Goal: Transaction & Acquisition: Purchase product/service

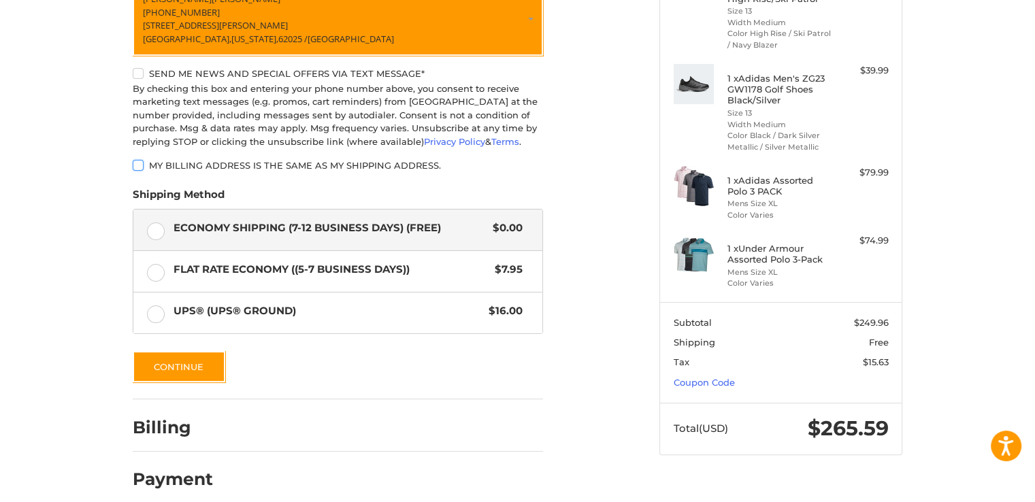
scroll to position [269, 0]
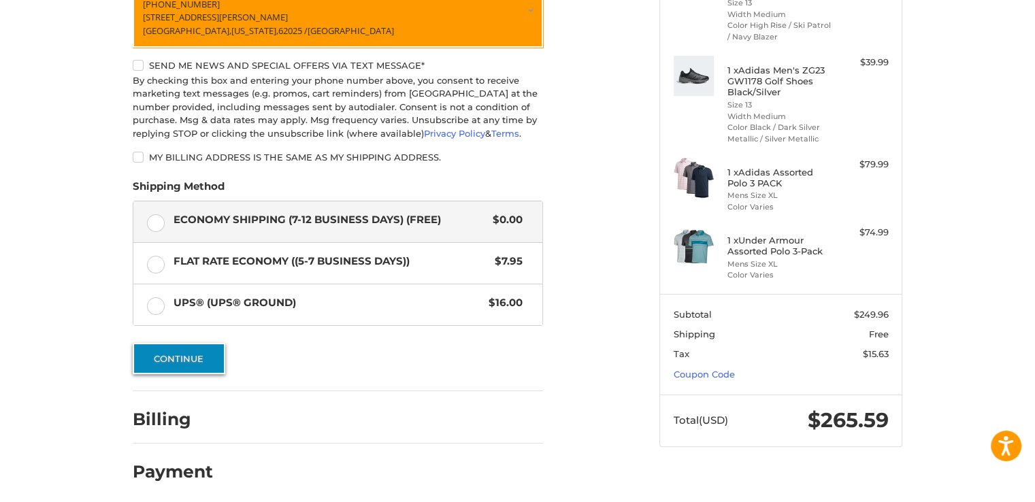
click at [177, 346] on button "Continue" at bounding box center [179, 358] width 93 height 31
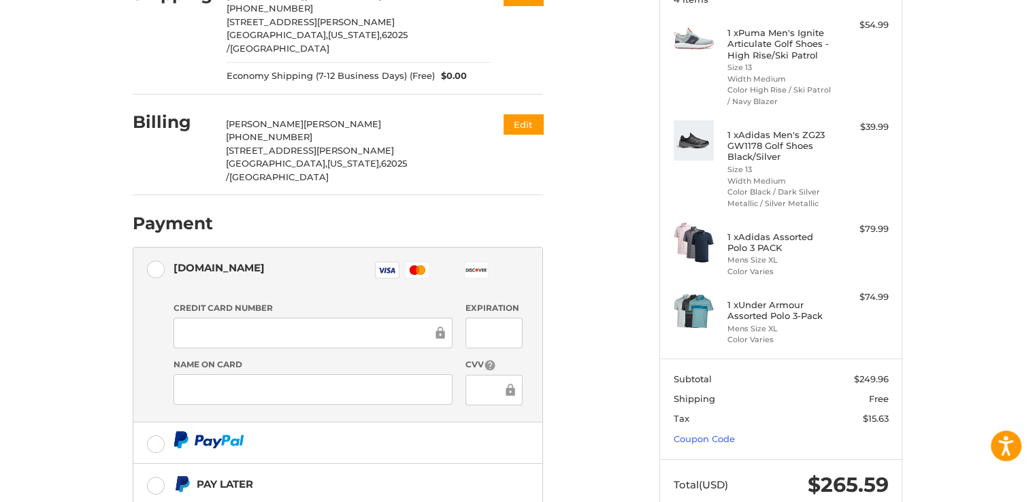
scroll to position [263, 0]
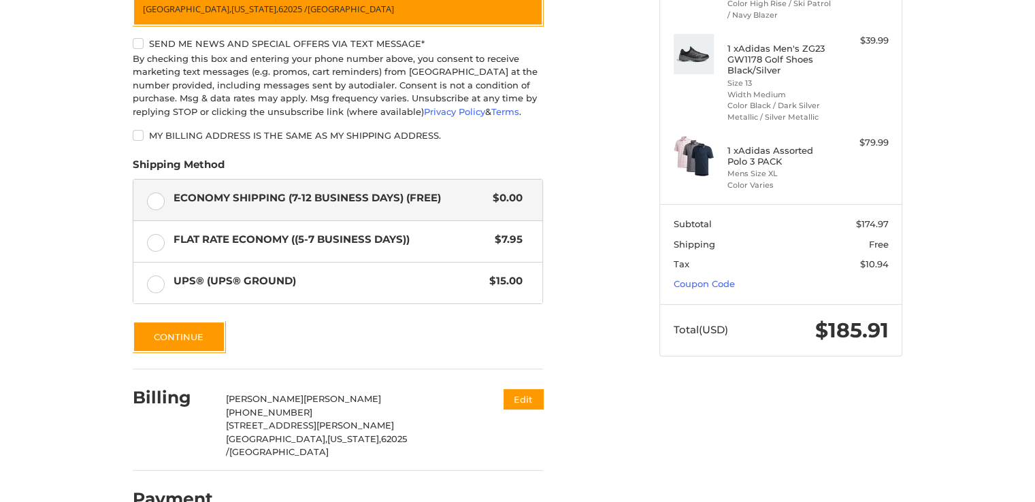
click at [1034, 199] on html "Checkout Customer [PERSON_NAME][EMAIL_ADDRESS][DOMAIN_NAME] Sign Out Shipping S…" at bounding box center [517, 122] width 1035 height 826
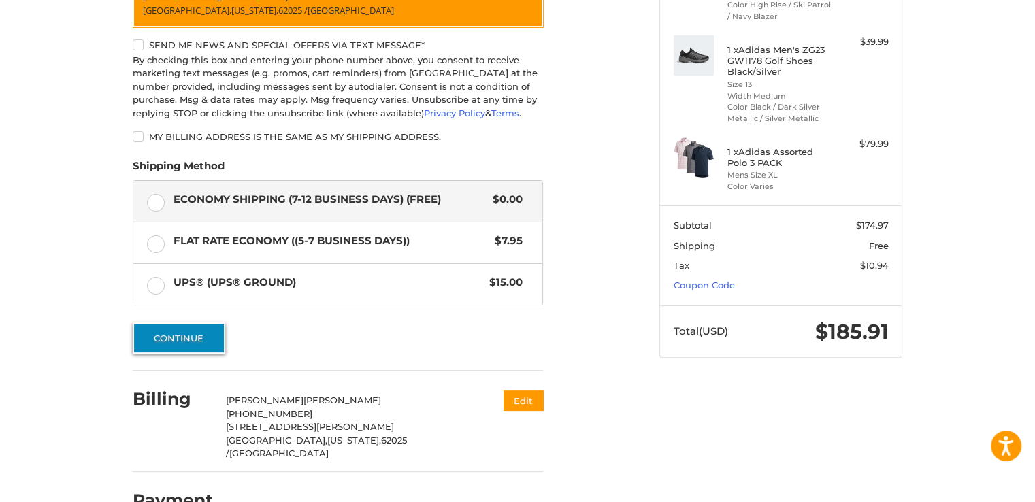
click at [177, 324] on button "Continue" at bounding box center [179, 337] width 93 height 31
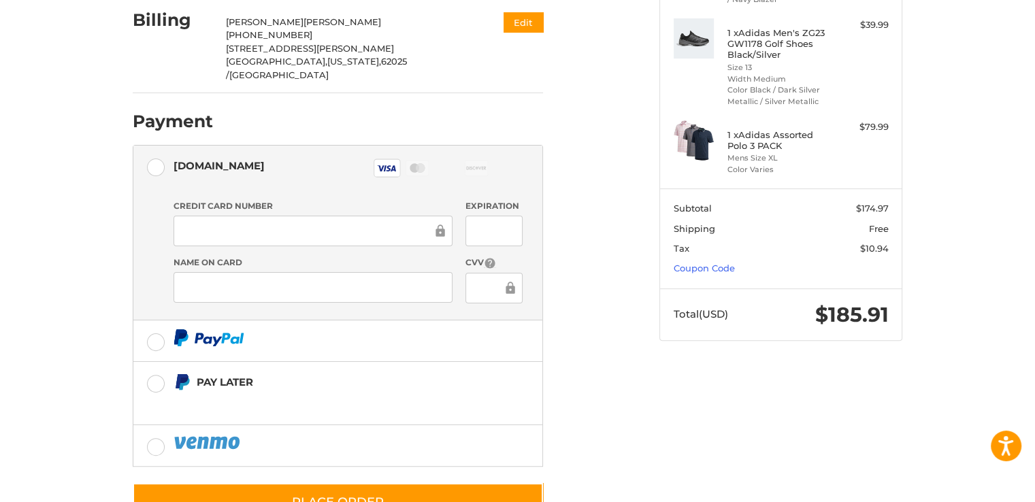
scroll to position [322, 0]
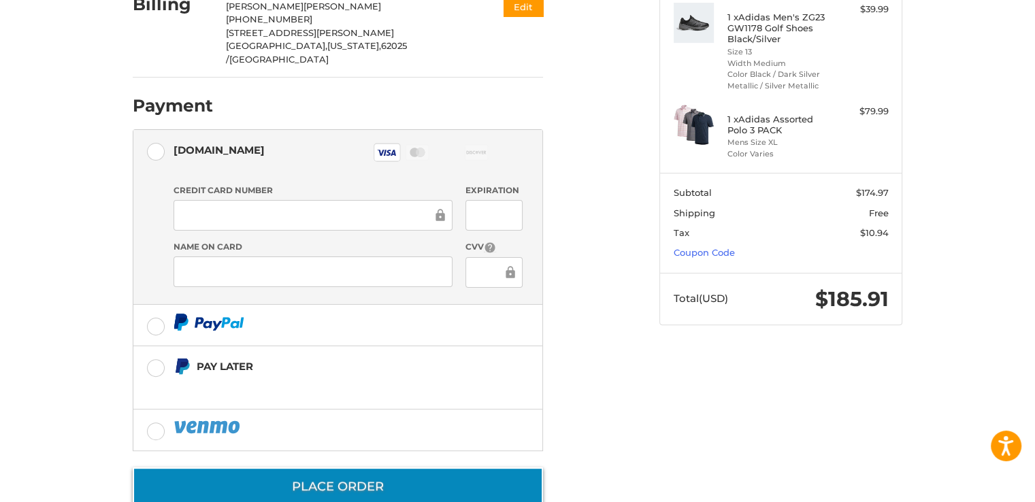
click at [375, 467] on button "Place Order" at bounding box center [338, 486] width 410 height 39
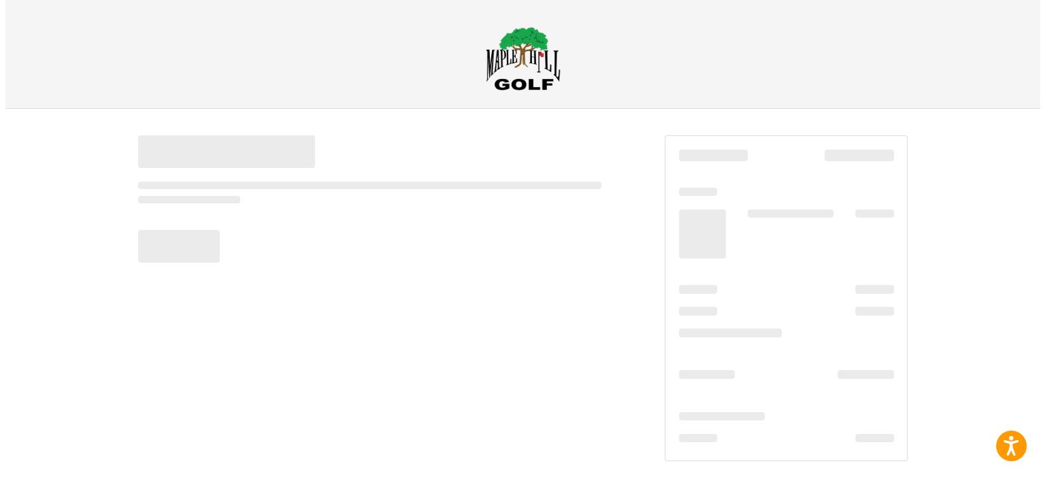
scroll to position [0, 0]
